Goal: Information Seeking & Learning: Find specific fact

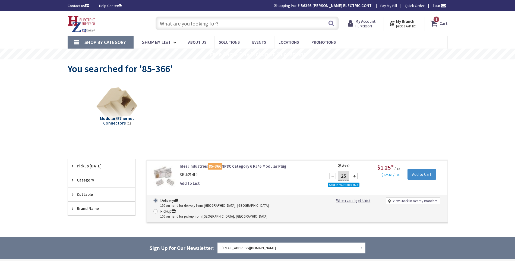
click at [184, 24] on input "text" at bounding box center [246, 24] width 183 height 14
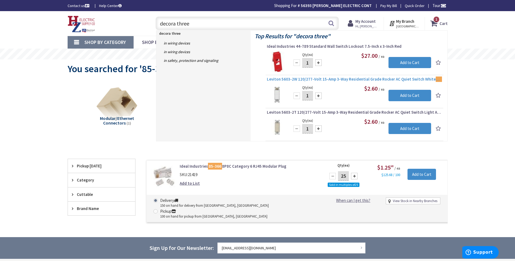
type input "decora three"
click at [315, 78] on span "Leviton 5603-2W 120/277-Volt 15-Amp 3-Way Residential Grade Rocker AC Quiet Swi…" at bounding box center [354, 78] width 175 height 5
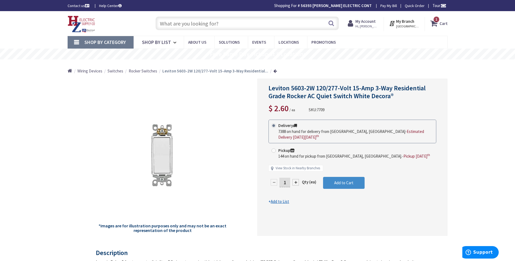
click at [179, 25] on input "text" at bounding box center [246, 24] width 183 height 14
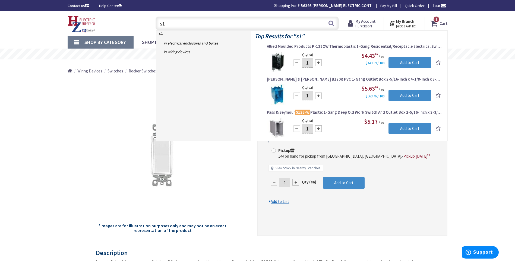
type input "s"
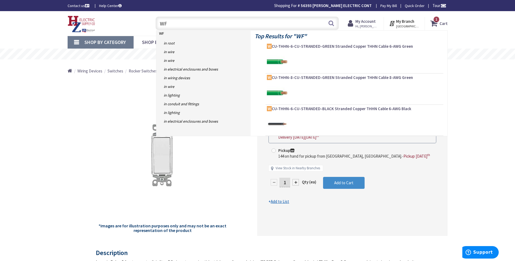
type input "WF4"
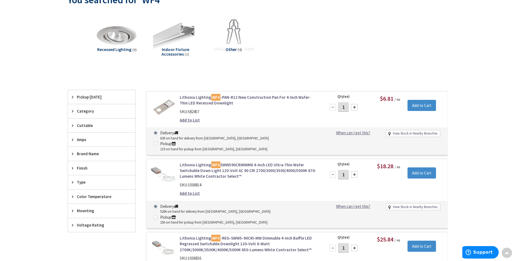
scroll to position [81, 0]
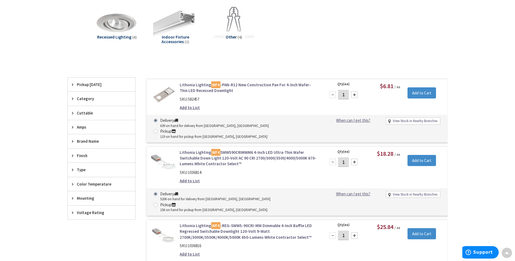
click at [251, 223] on link "Lithonia Lighting WF4 -REG-SWW5-90CRI-MW Dimmable 4-Inch Baffle LED Regressed S…" at bounding box center [249, 231] width 138 height 17
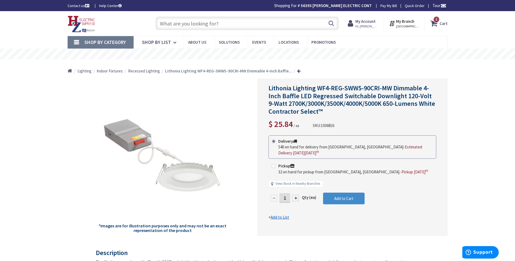
click at [170, 25] on input "text" at bounding box center [246, 24] width 183 height 14
paste input "MACL-153M-WH"
type input "MACL-153M-WH"
click at [331, 22] on button "Search" at bounding box center [330, 23] width 7 height 12
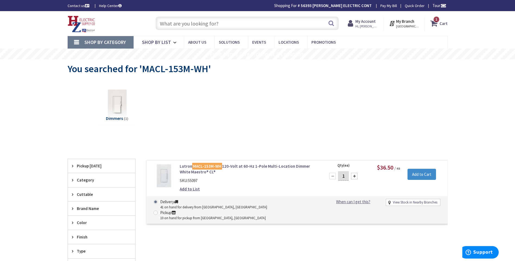
click at [165, 23] on input "text" at bounding box center [246, 24] width 183 height 14
paste input "MA-R-WH"
type input "MA-R-WH"
click at [183, 23] on input "text" at bounding box center [246, 24] width 183 height 14
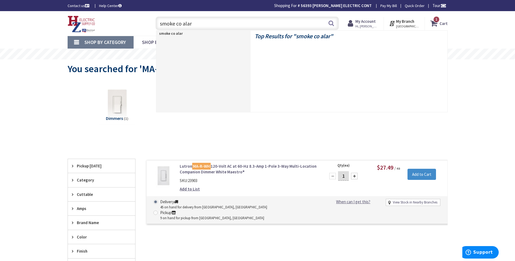
type input "smoke co alarm"
